Goal: Transaction & Acquisition: Subscribe to service/newsletter

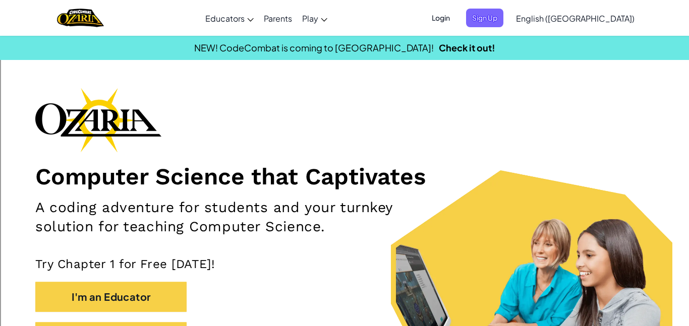
click at [508, 22] on ul "Login Sign Up" at bounding box center [465, 18] width 88 height 19
click at [503, 19] on span "Sign Up" at bounding box center [484, 18] width 37 height 19
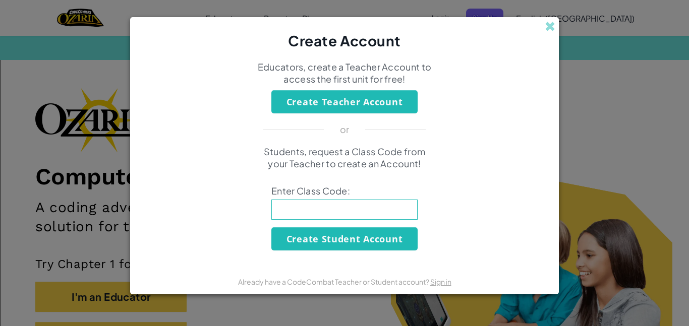
click at [382, 110] on button "Create Teacher Account" at bounding box center [344, 101] width 146 height 23
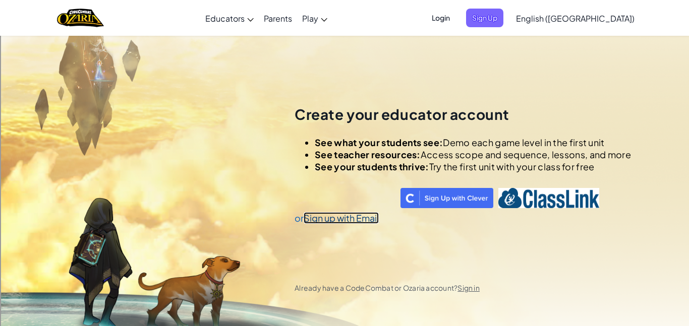
click at [364, 219] on link "Sign up with Email" at bounding box center [341, 218] width 75 height 12
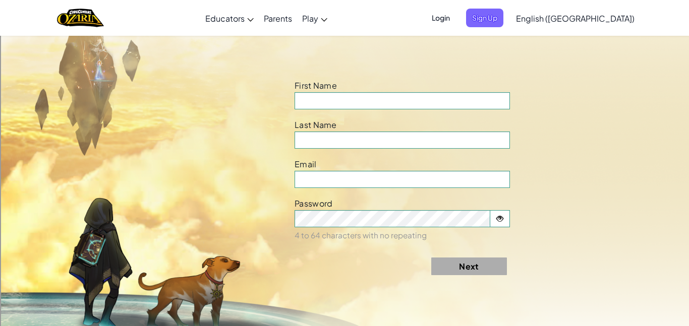
scroll to position [362, 0]
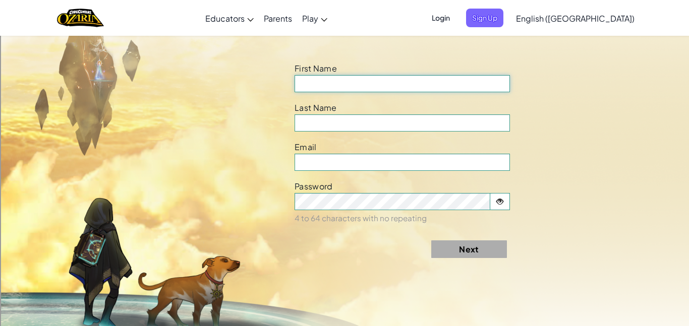
click at [338, 76] on input at bounding box center [402, 83] width 215 height 17
type input "Brend"
type input "[PERSON_NAME]"
click at [395, 123] on input at bounding box center [402, 122] width 215 height 17
type input "[PERSON_NAME]"
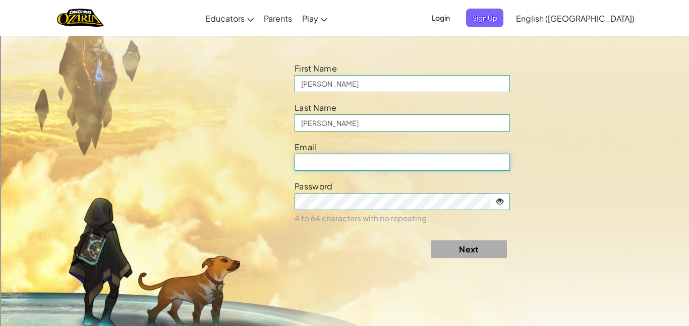
click at [379, 154] on input "email" at bounding box center [402, 162] width 215 height 17
